Goal: Task Accomplishment & Management: Use online tool/utility

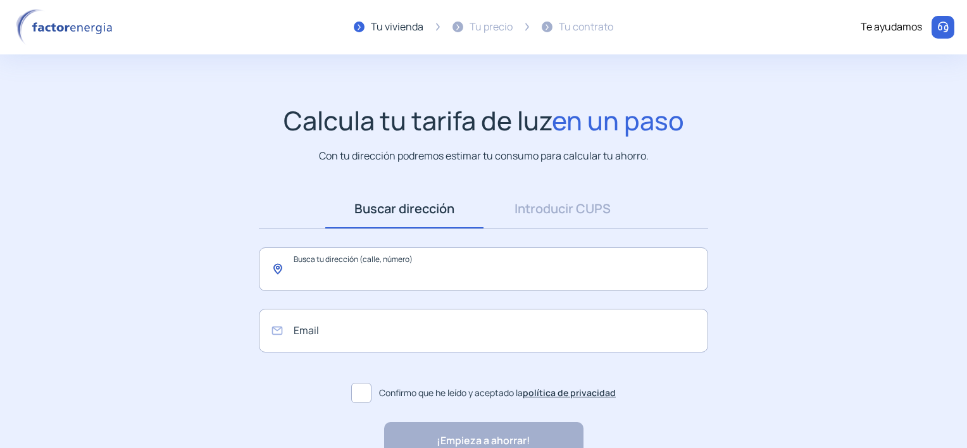
click at [338, 258] on input "text" at bounding box center [483, 269] width 449 height 44
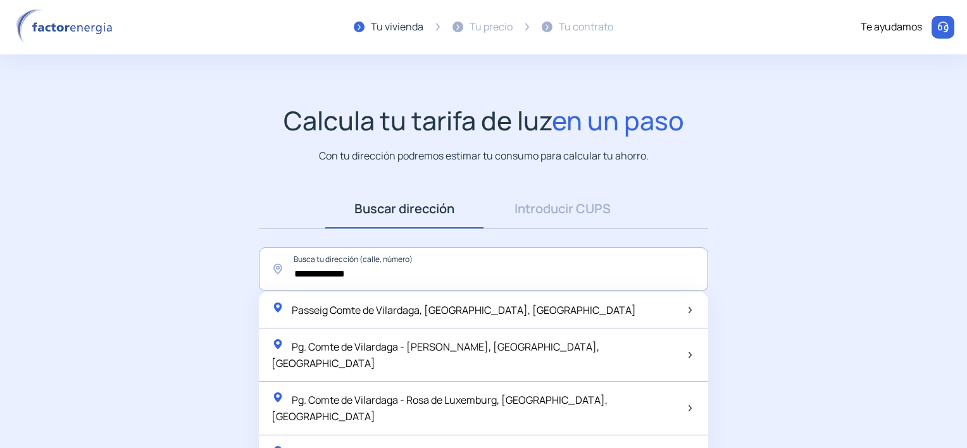
click at [349, 313] on span "Passeig Comte de Vilardaga, [GEOGRAPHIC_DATA], [GEOGRAPHIC_DATA]" at bounding box center [464, 310] width 344 height 14
type input "**********"
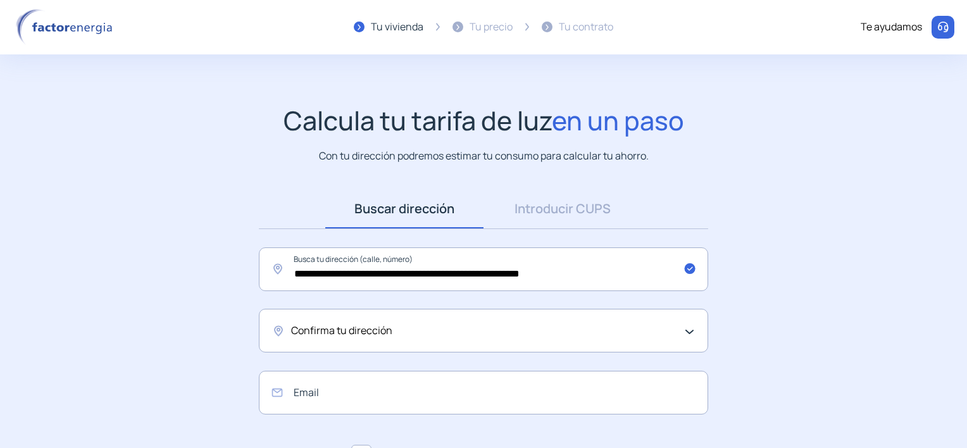
click at [366, 335] on span "Confirma tu dirección" at bounding box center [341, 331] width 101 height 16
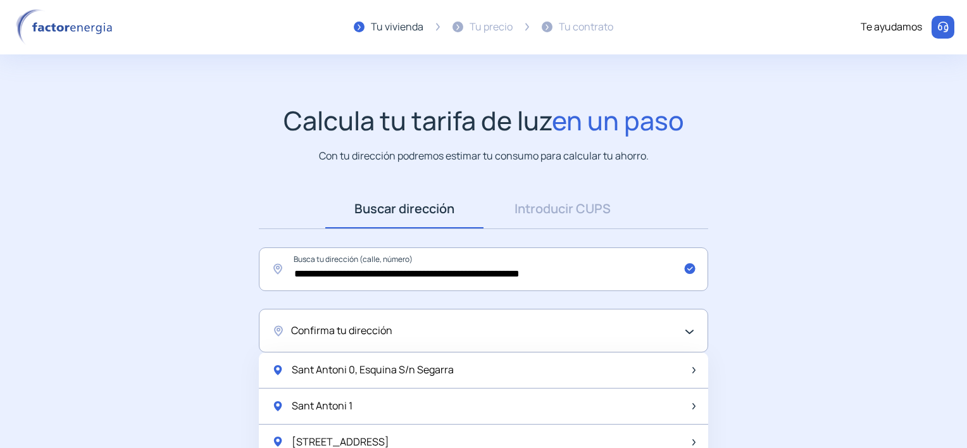
scroll to position [63, 0]
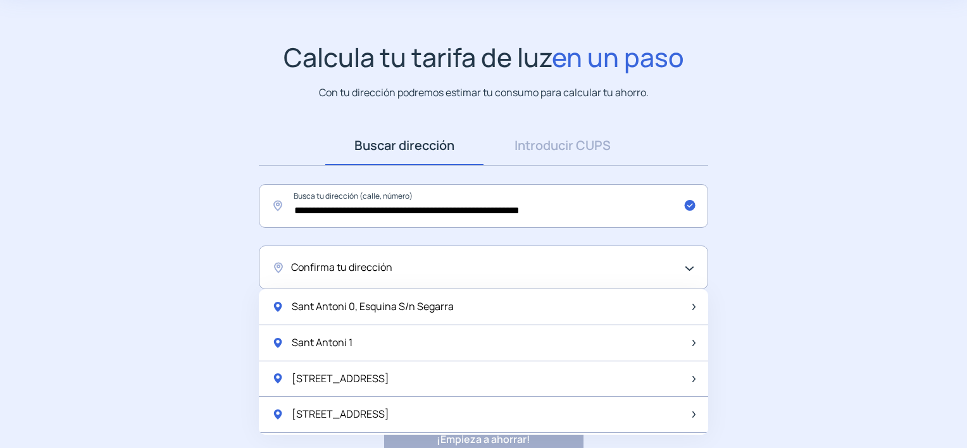
click at [688, 269] on div "Confirma tu dirección" at bounding box center [483, 267] width 449 height 44
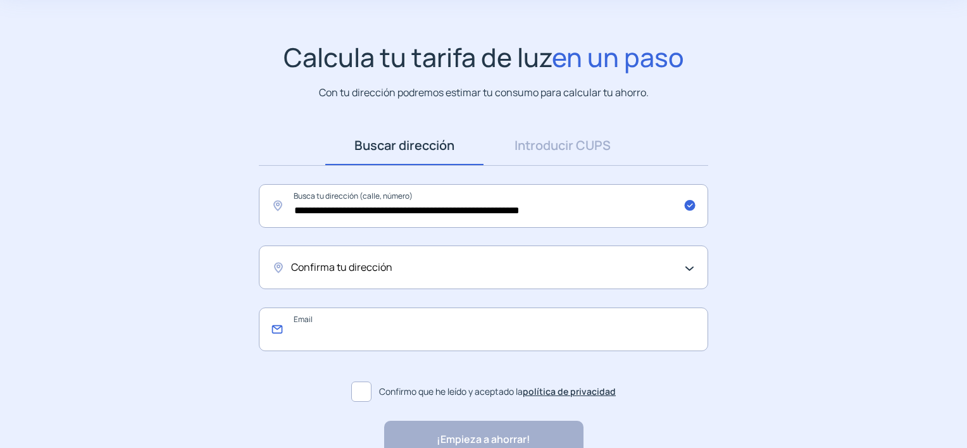
click at [308, 312] on input "email" at bounding box center [483, 329] width 449 height 44
click at [357, 394] on span at bounding box center [361, 391] width 20 height 20
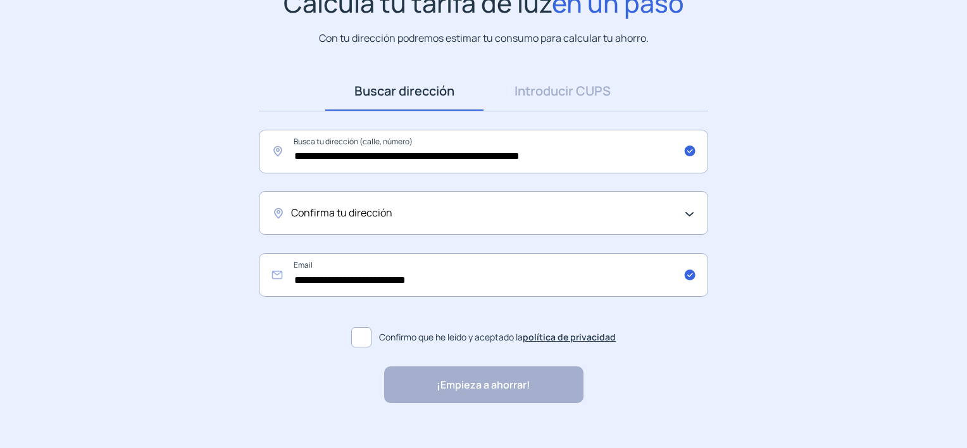
scroll to position [136, 0]
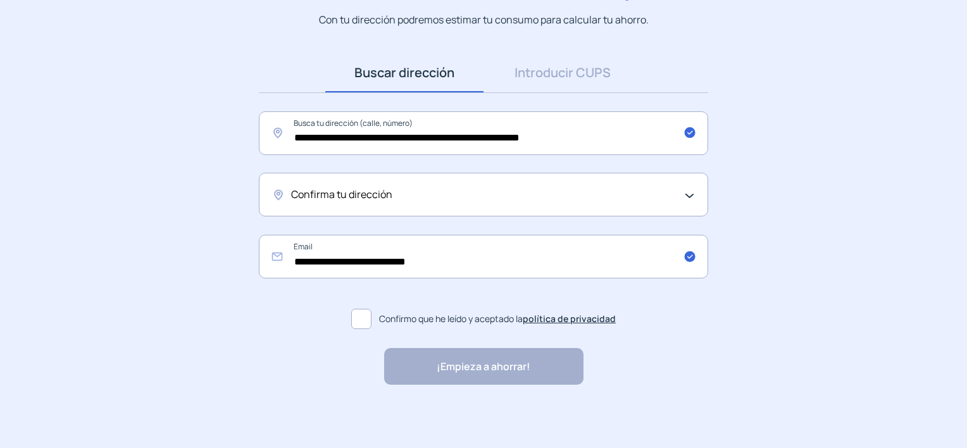
click at [496, 374] on div "¡Empieza a ahorrar! "Excelente servicio y atención al cliente" "Respeto por el …" at bounding box center [483, 366] width 199 height 37
click at [411, 195] on div "Confirma tu dirección" at bounding box center [480, 195] width 378 height 16
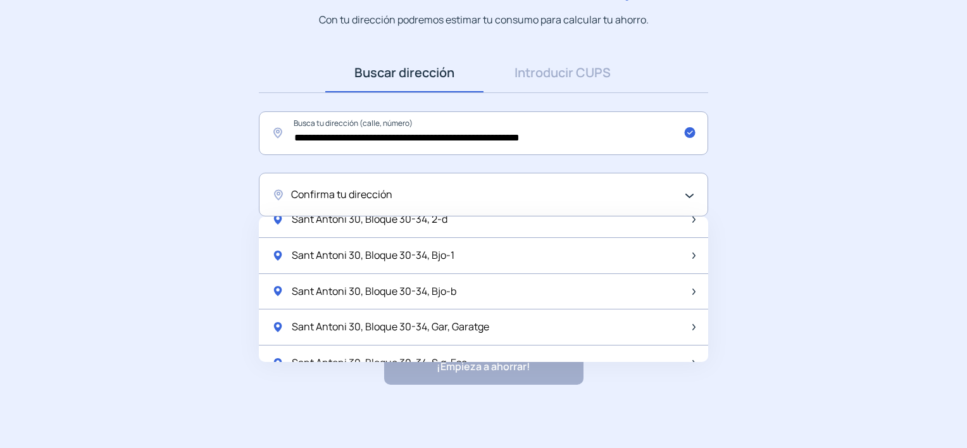
scroll to position [1673, 0]
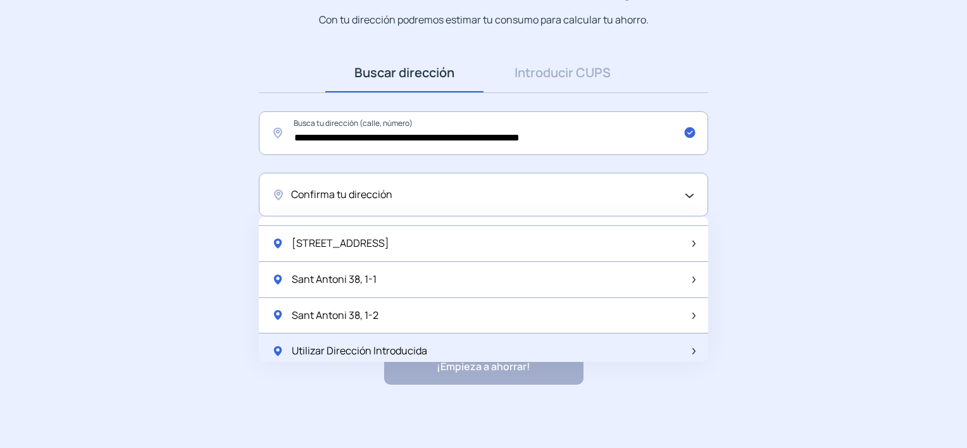
click at [369, 343] on span "Utilizar Dirección Introducida" at bounding box center [359, 351] width 135 height 16
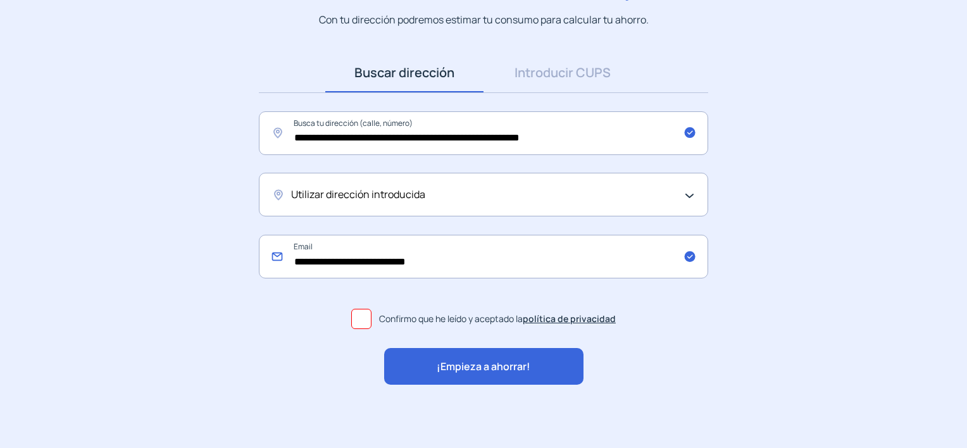
click at [463, 254] on input "**********" at bounding box center [483, 257] width 449 height 44
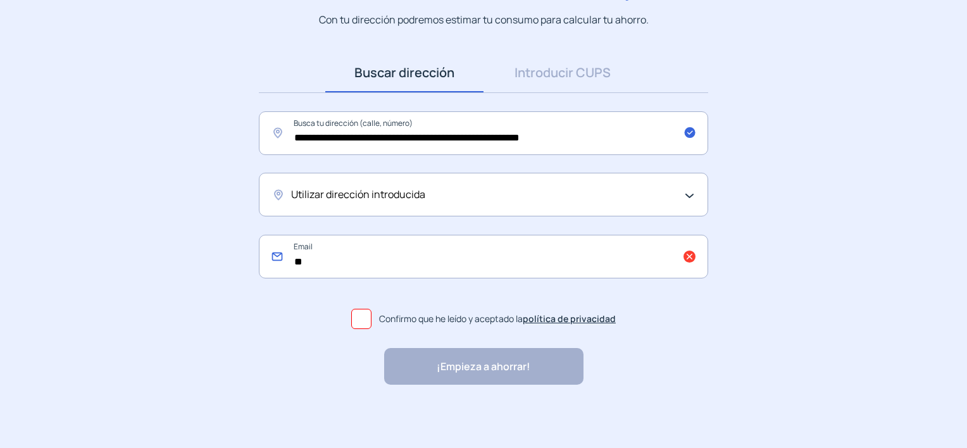
type input "*"
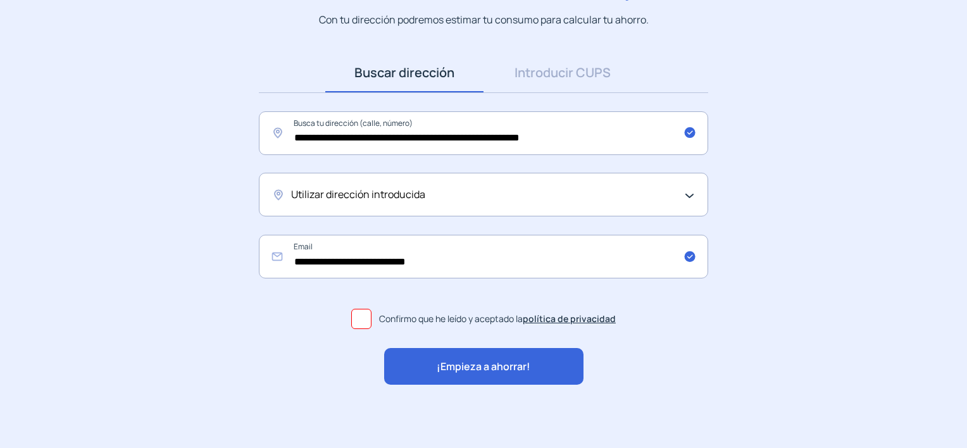
drag, startPoint x: 376, startPoint y: 333, endPoint x: 387, endPoint y: 285, distance: 49.4
click at [375, 333] on label "Confirmo que he leído y aceptado la política de privacidad" at bounding box center [483, 319] width 449 height 30
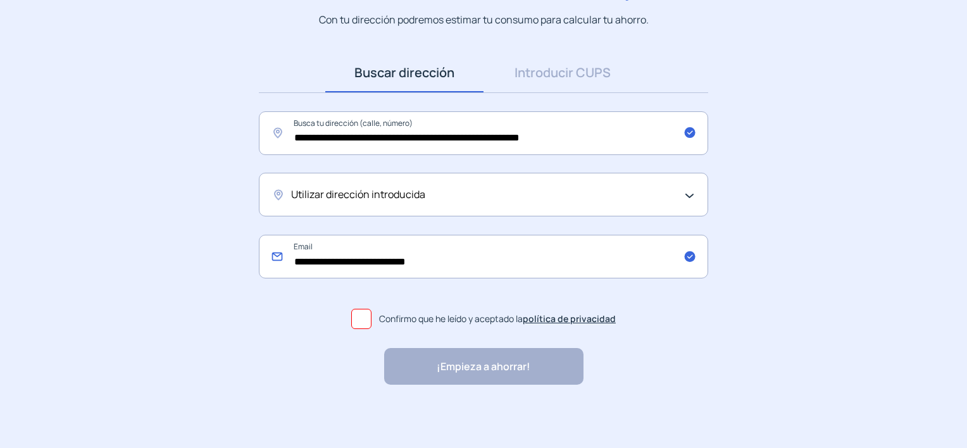
click at [691, 254] on input "**********" at bounding box center [483, 257] width 449 height 44
click at [683, 256] on input "**********" at bounding box center [483, 257] width 449 height 44
type input "**********"
click at [708, 390] on div "**********" at bounding box center [483, 209] width 967 height 480
click at [359, 315] on span at bounding box center [361, 319] width 20 height 20
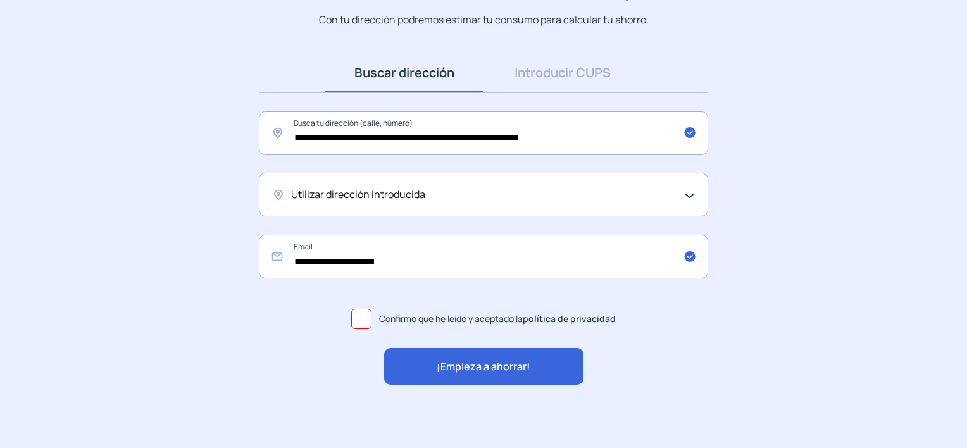
click at [486, 364] on span "¡Empieza a ahorrar!" at bounding box center [484, 367] width 94 height 16
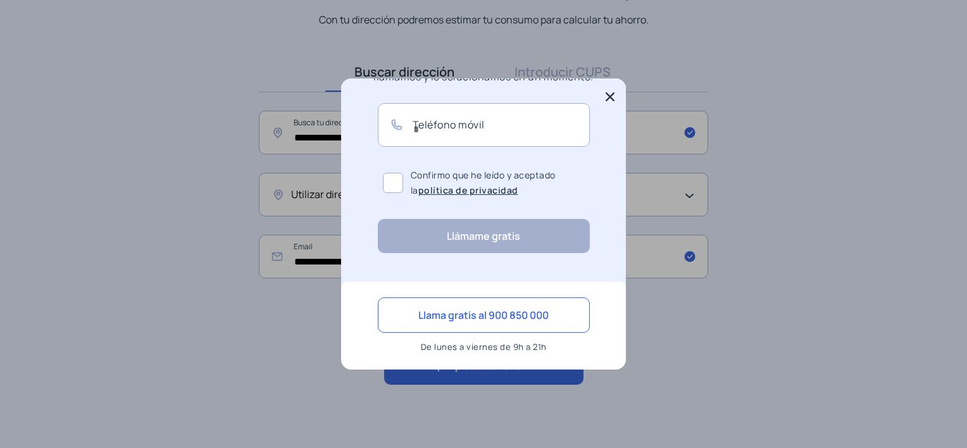
scroll to position [0, 0]
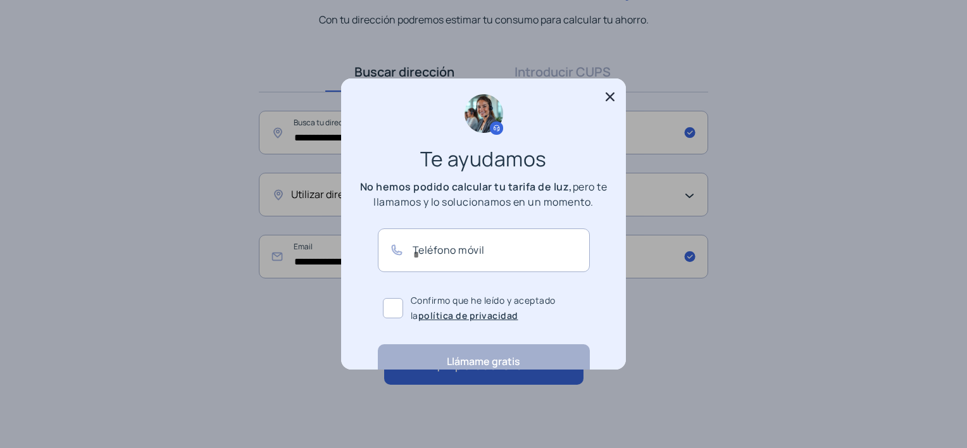
click at [610, 99] on icon at bounding box center [610, 96] width 13 height 13
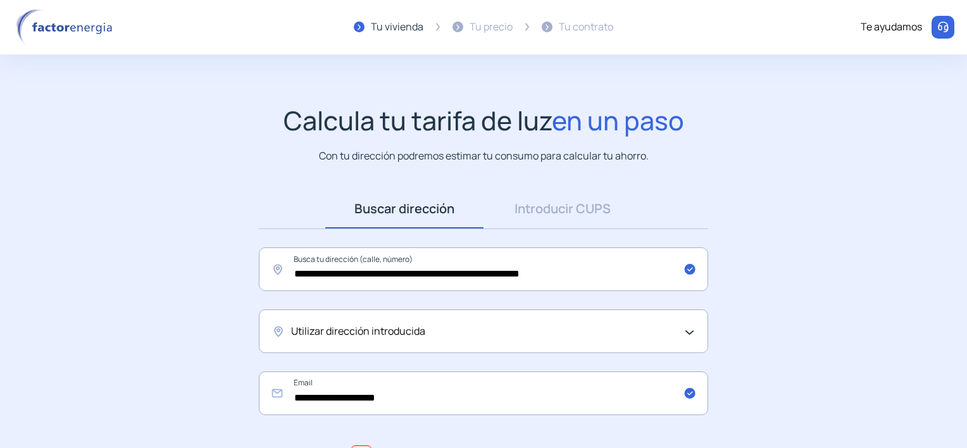
scroll to position [136, 0]
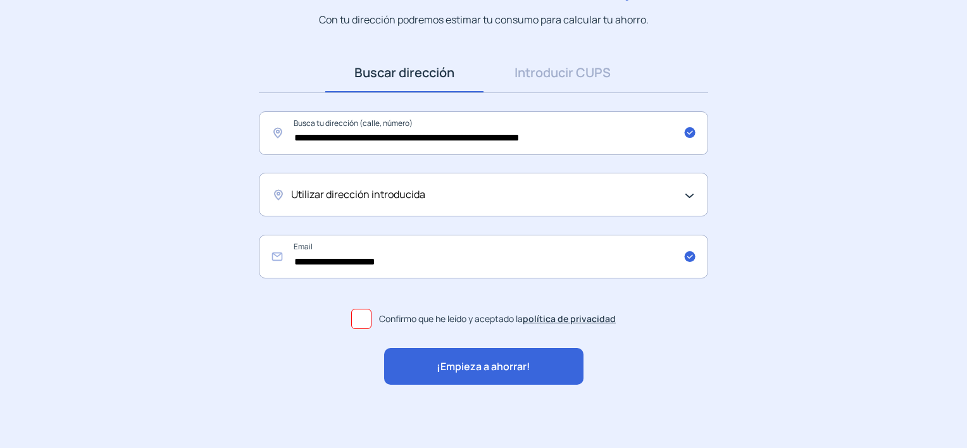
click at [499, 364] on span "¡Empieza a ahorrar!" at bounding box center [484, 367] width 94 height 16
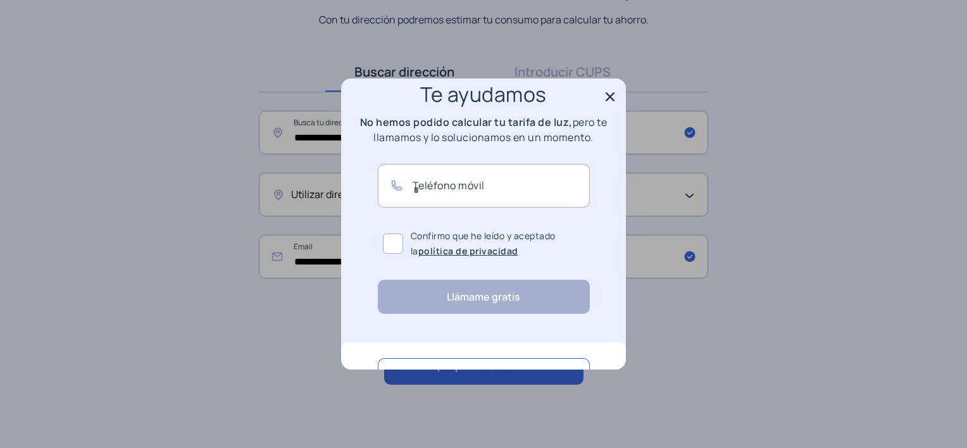
scroll to position [125, 0]
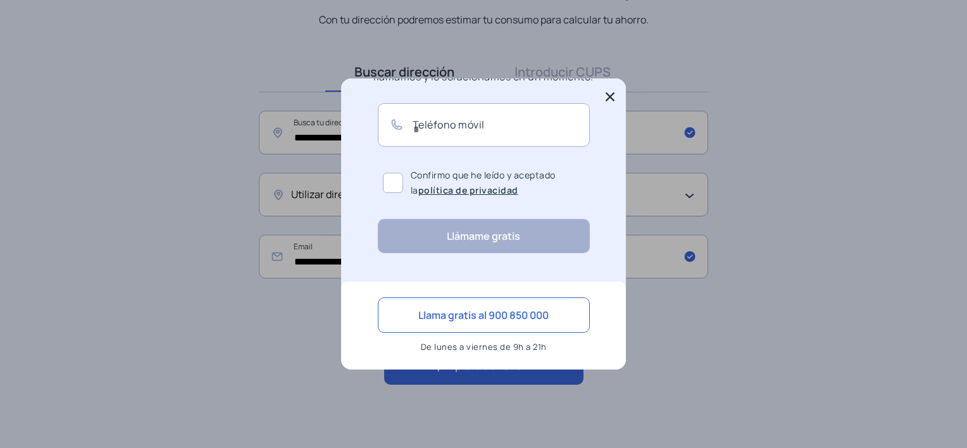
drag, startPoint x: 604, startPoint y: 95, endPoint x: 617, endPoint y: 100, distance: 13.6
click at [605, 94] on icon at bounding box center [610, 96] width 13 height 13
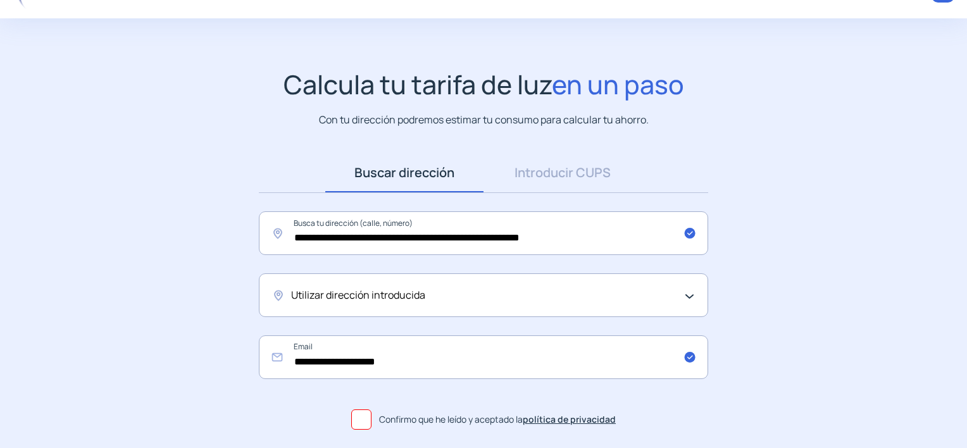
scroll to position [0, 0]
